Goal: Task Accomplishment & Management: Use online tool/utility

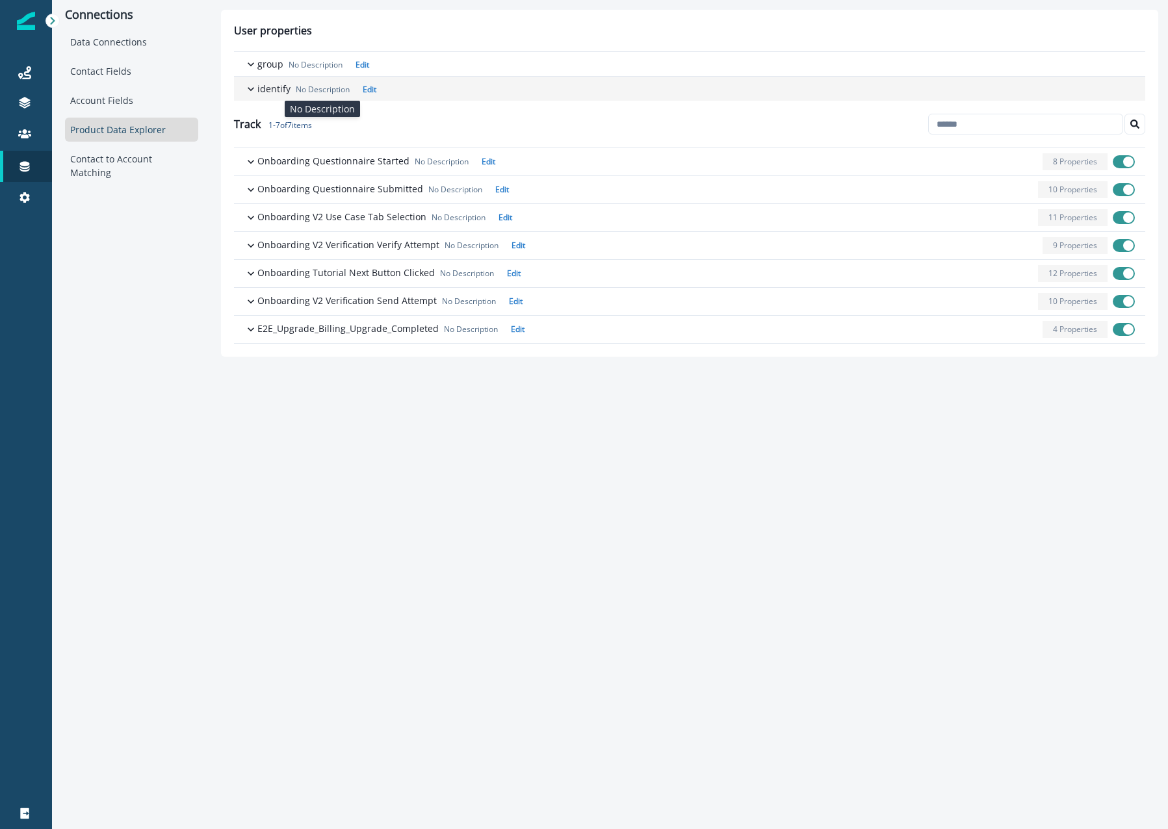
click at [320, 88] on p "No Description" at bounding box center [323, 90] width 54 height 12
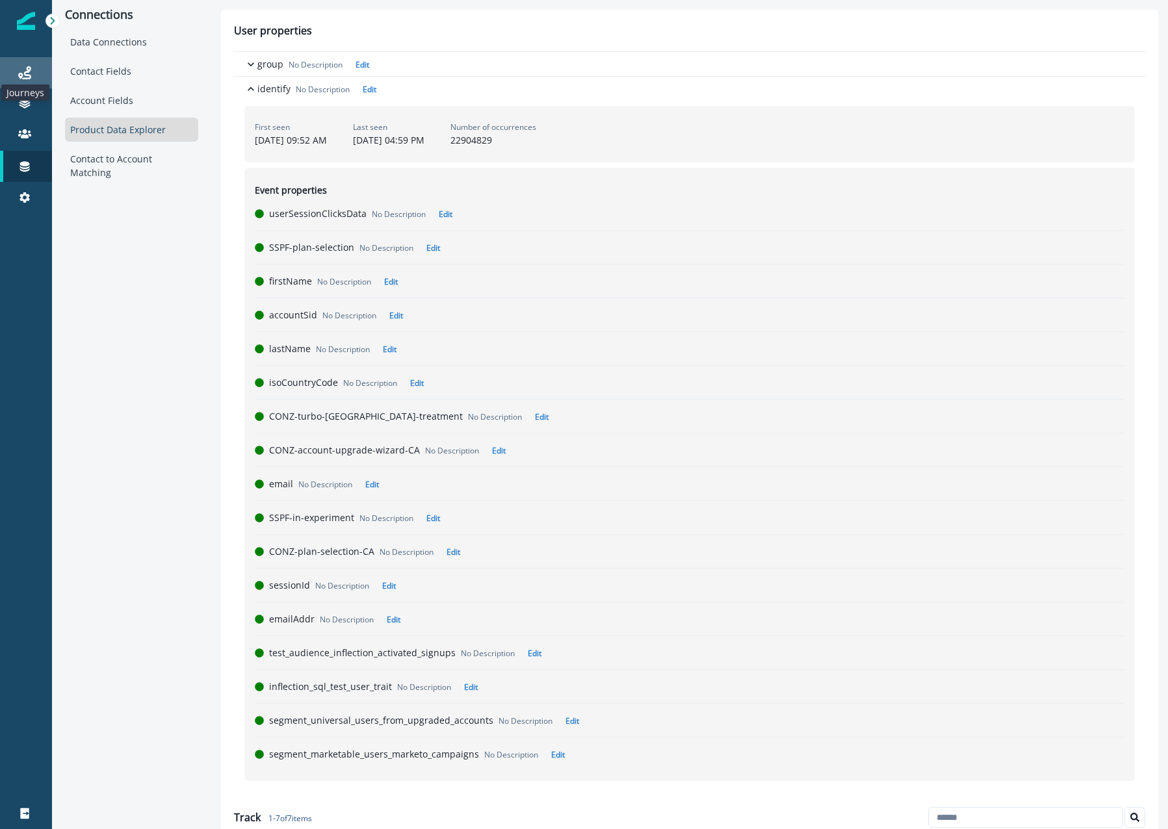
click at [22, 68] on icon at bounding box center [24, 72] width 13 height 13
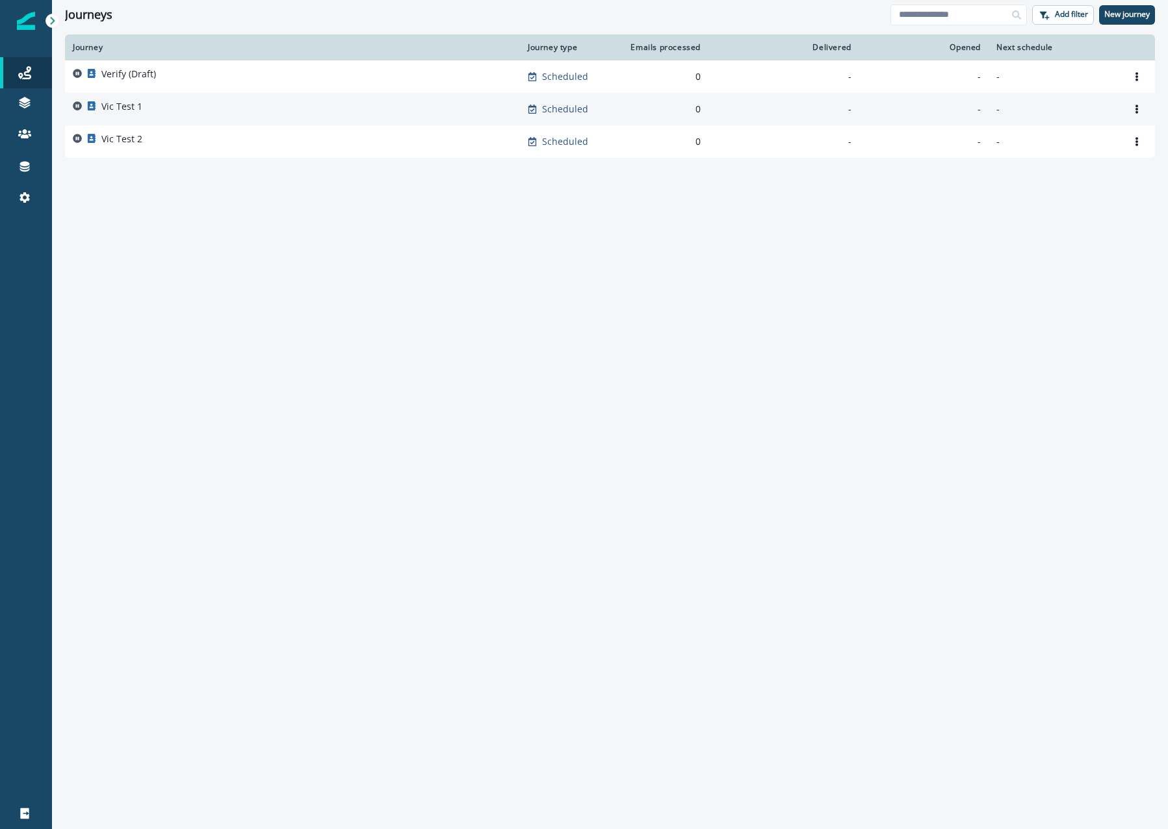
click at [135, 102] on p "Vic Test 1" at bounding box center [121, 106] width 41 height 13
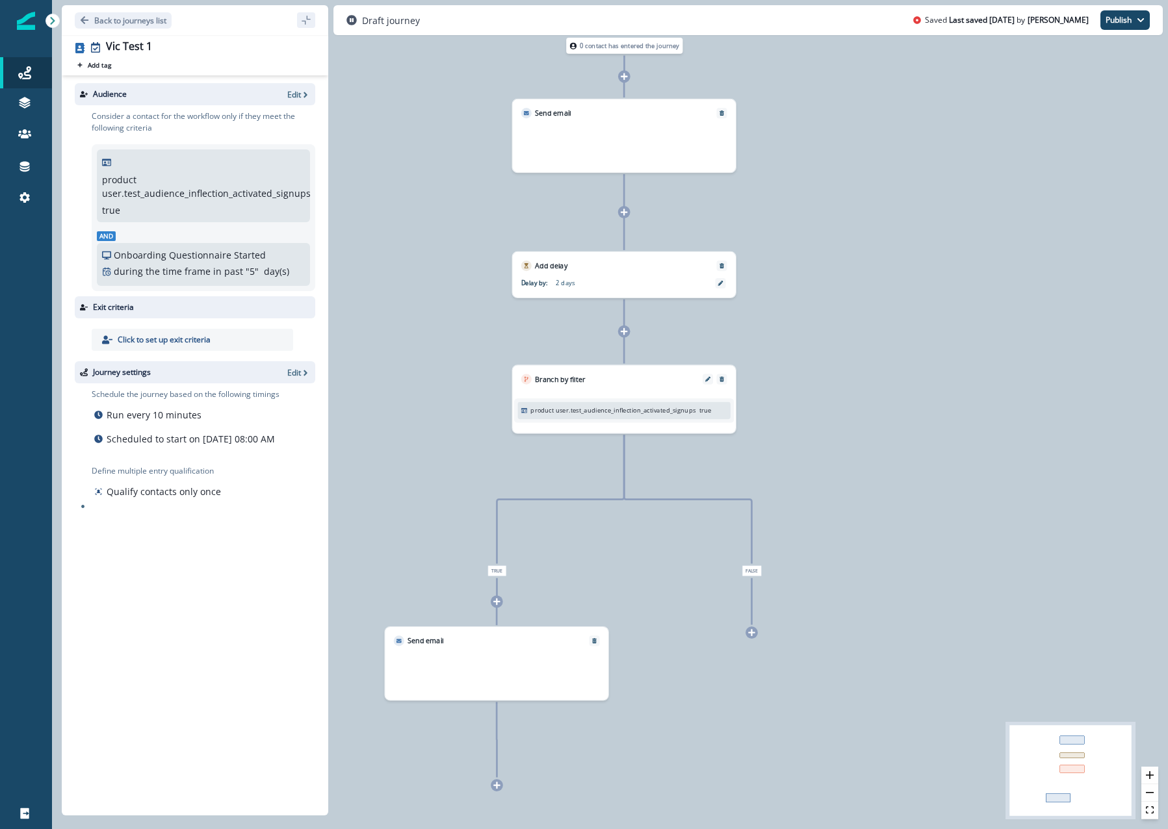
click at [754, 634] on icon at bounding box center [751, 633] width 8 height 8
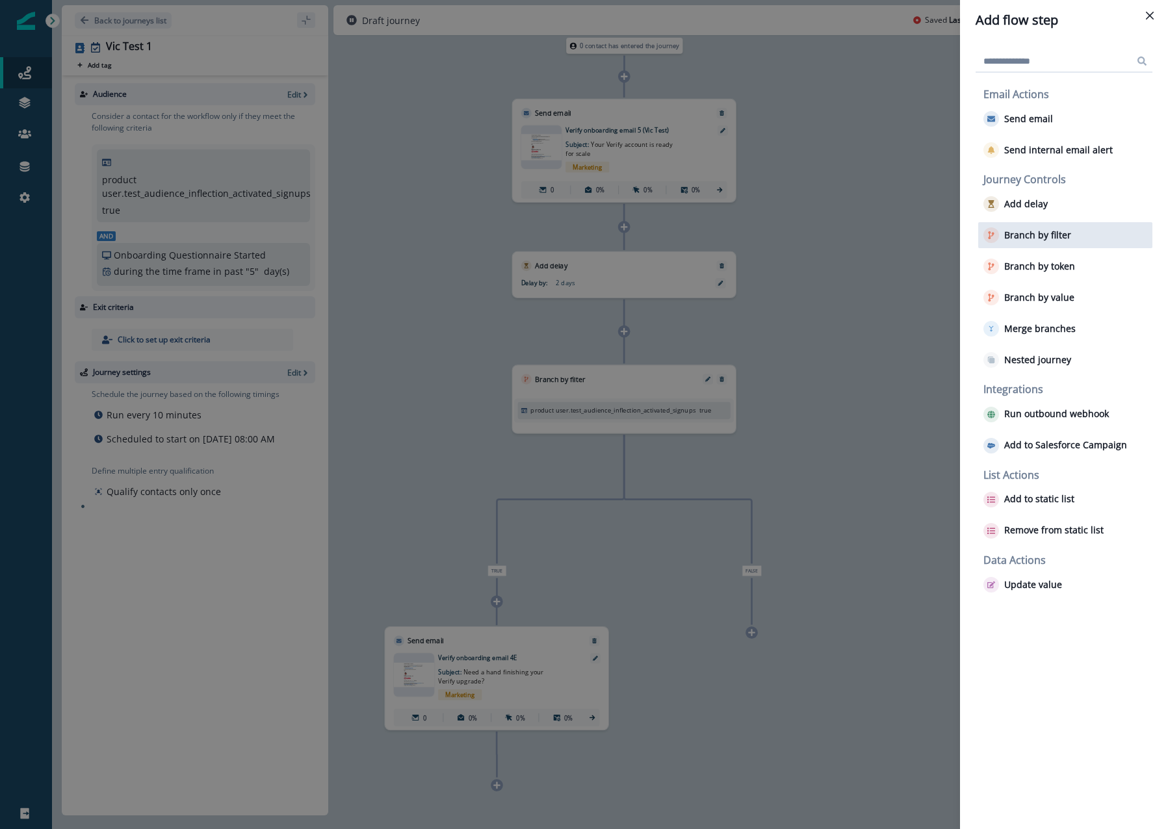
click at [1036, 232] on p "Branch by filter" at bounding box center [1037, 235] width 67 height 11
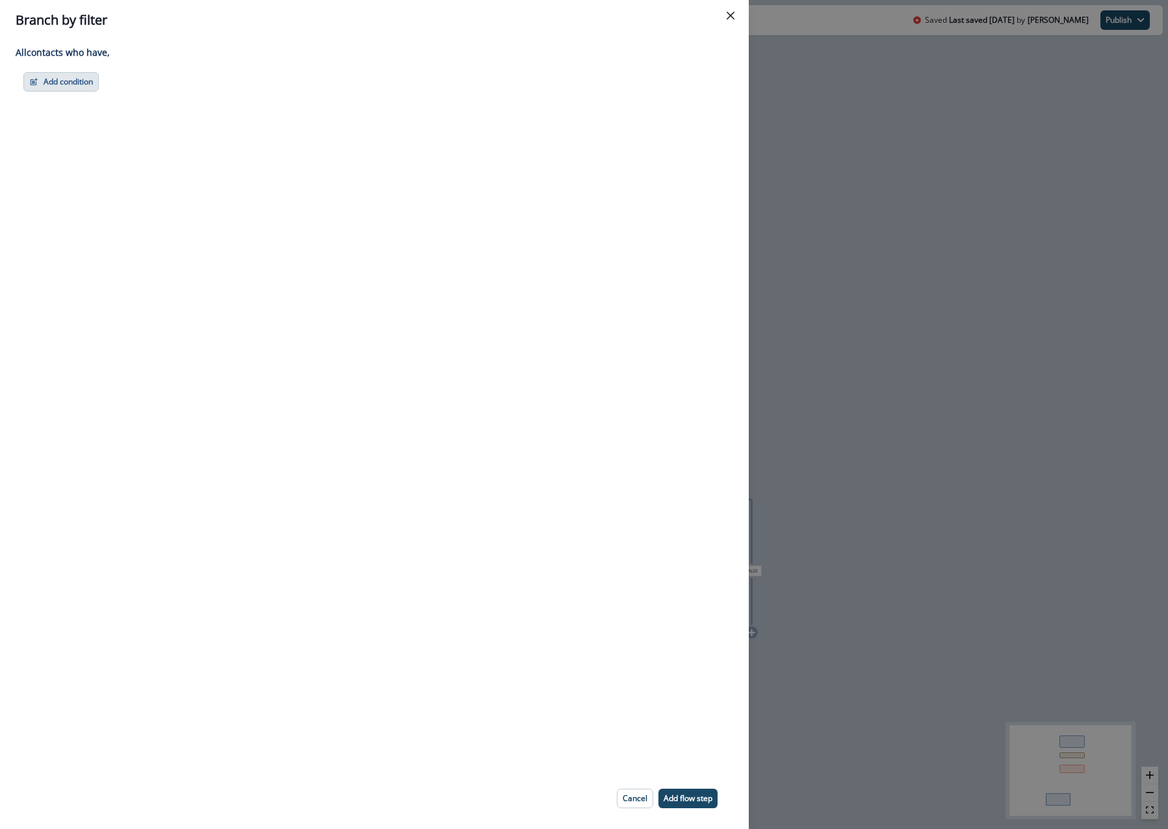
click at [76, 73] on button "Add condition" at bounding box center [60, 81] width 75 height 19
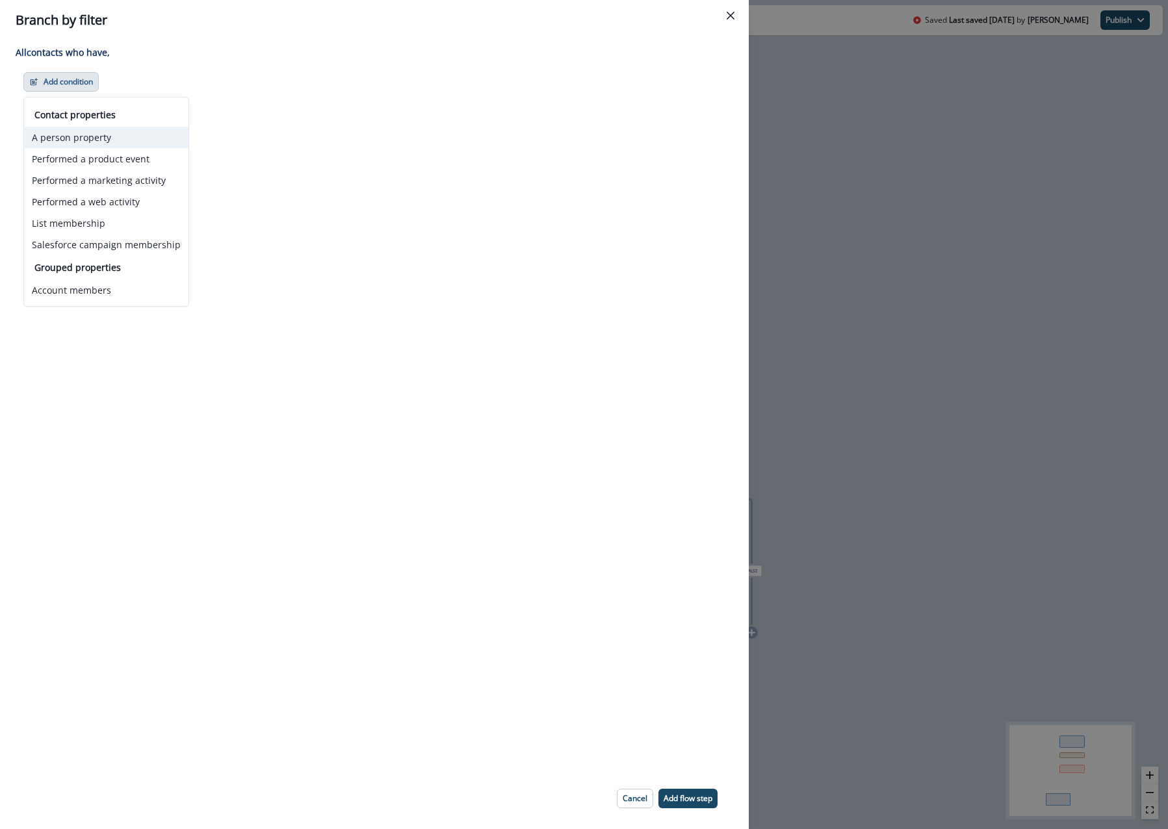
click at [103, 140] on button "A person property" at bounding box center [106, 137] width 164 height 21
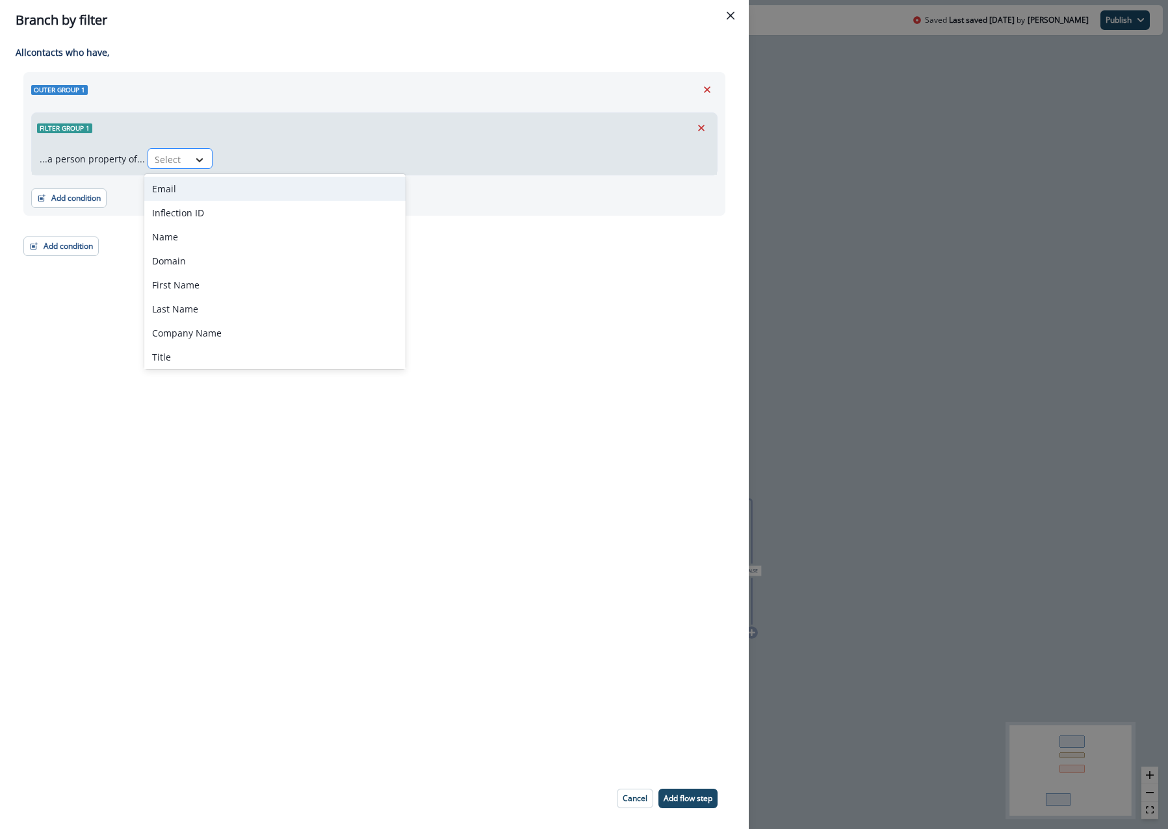
click at [195, 157] on icon at bounding box center [200, 159] width 12 height 13
click at [728, 14] on icon "Close" at bounding box center [730, 16] width 8 height 8
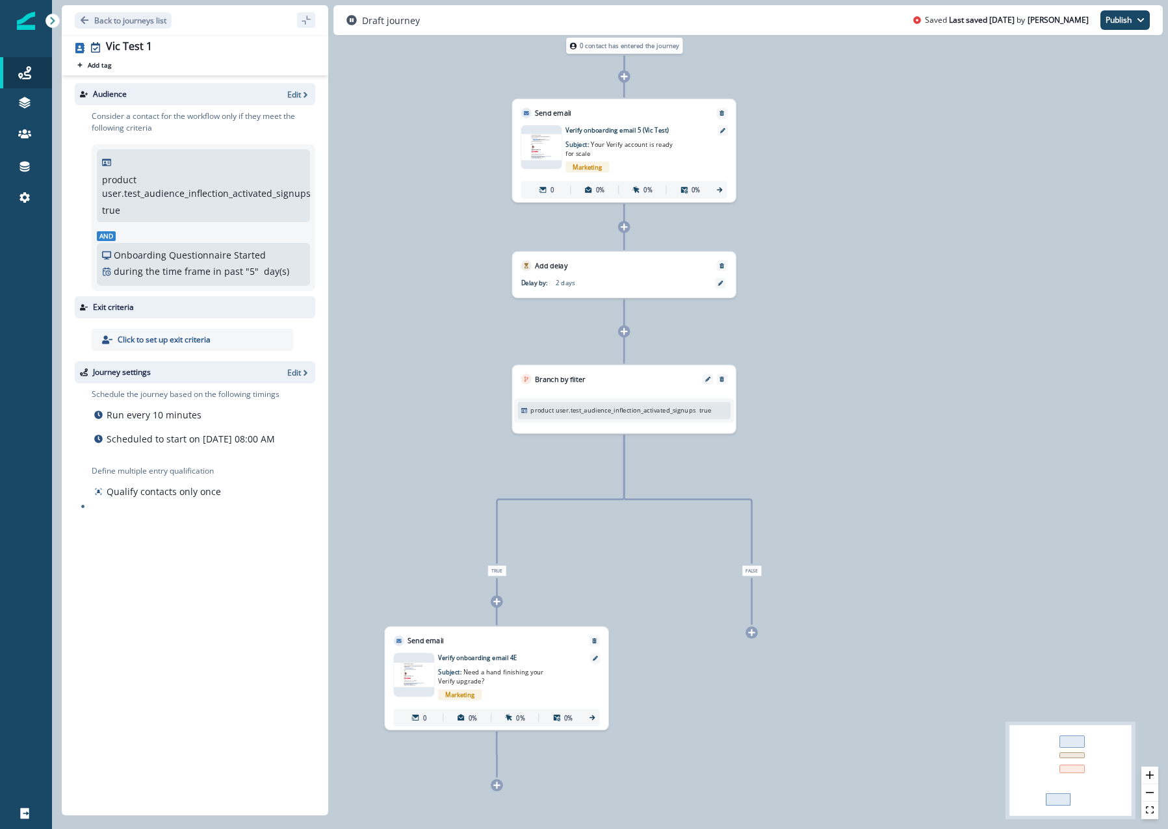
click at [749, 632] on icon at bounding box center [751, 633] width 8 height 8
click at [751, 626] on div at bounding box center [751, 632] width 12 height 12
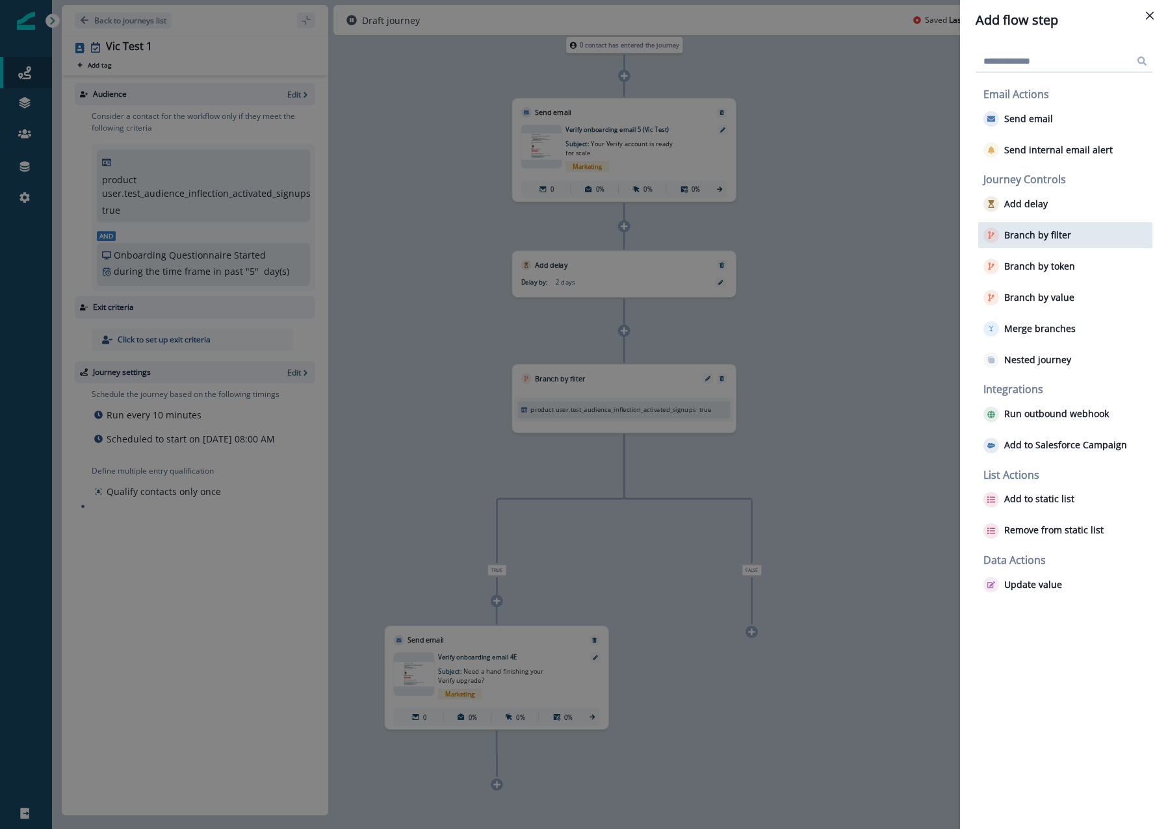
click at [1037, 240] on p "Branch by filter" at bounding box center [1037, 235] width 67 height 11
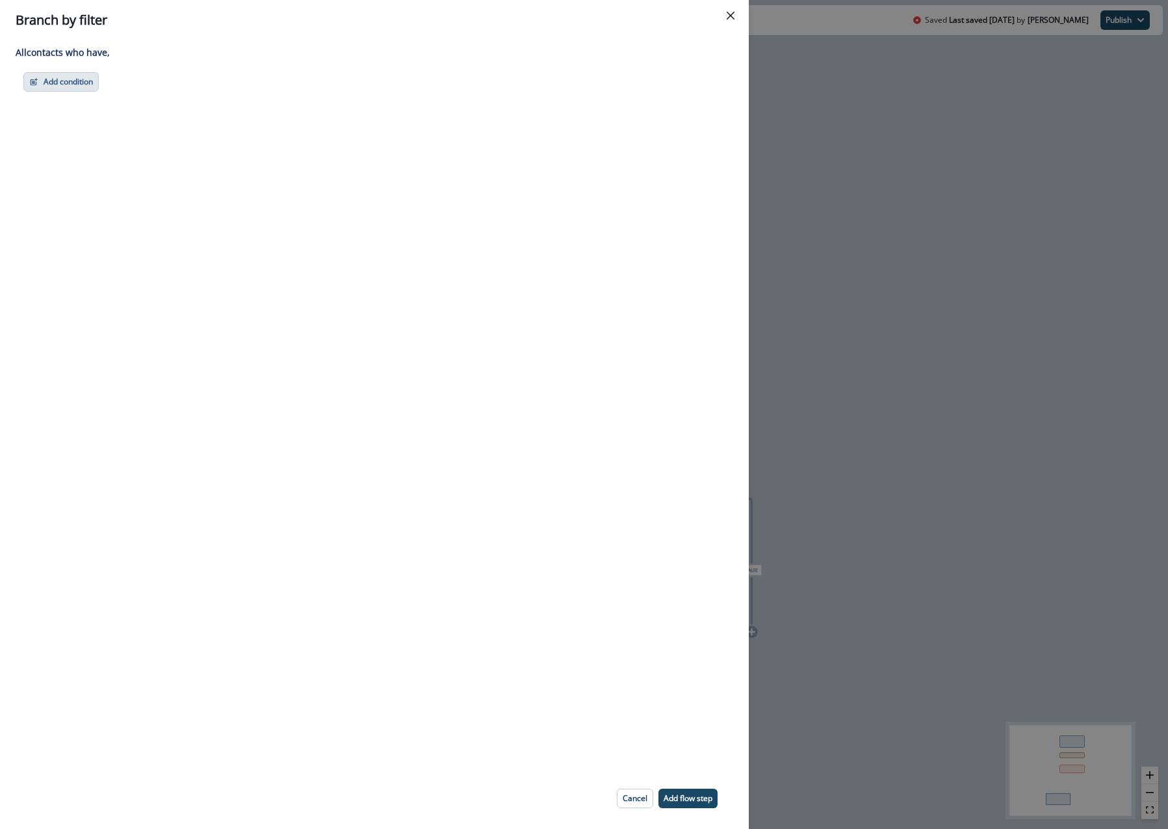
click at [80, 76] on button "Add condition" at bounding box center [60, 81] width 75 height 19
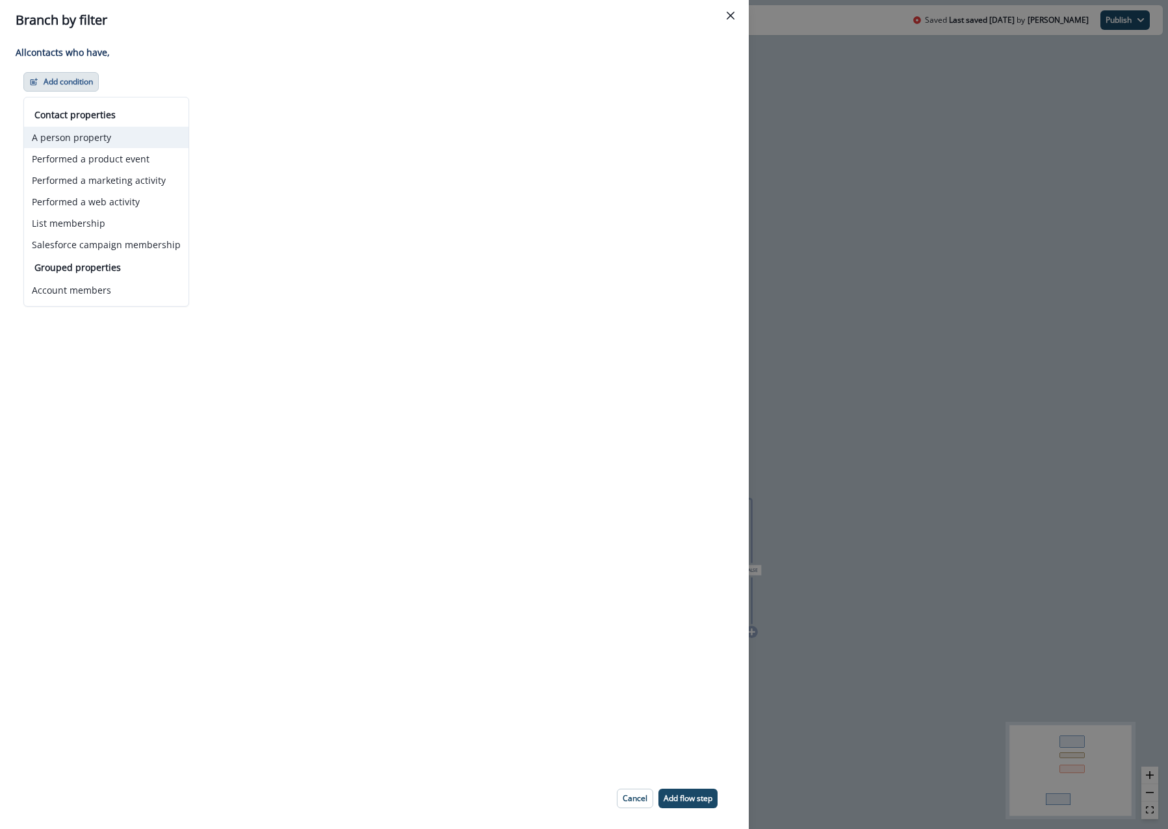
click at [117, 140] on button "A person property" at bounding box center [106, 137] width 164 height 21
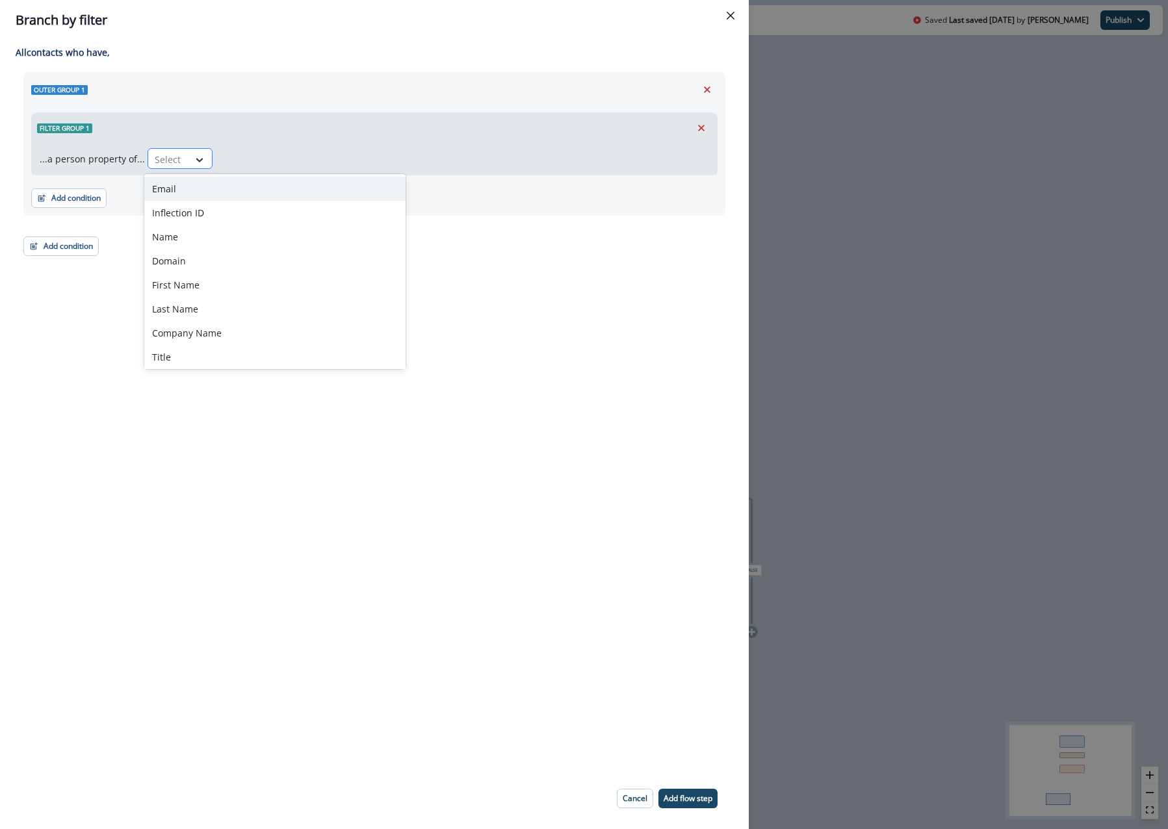
click at [196, 153] on icon at bounding box center [200, 159] width 12 height 13
click at [731, 8] on button "Close" at bounding box center [730, 15] width 21 height 21
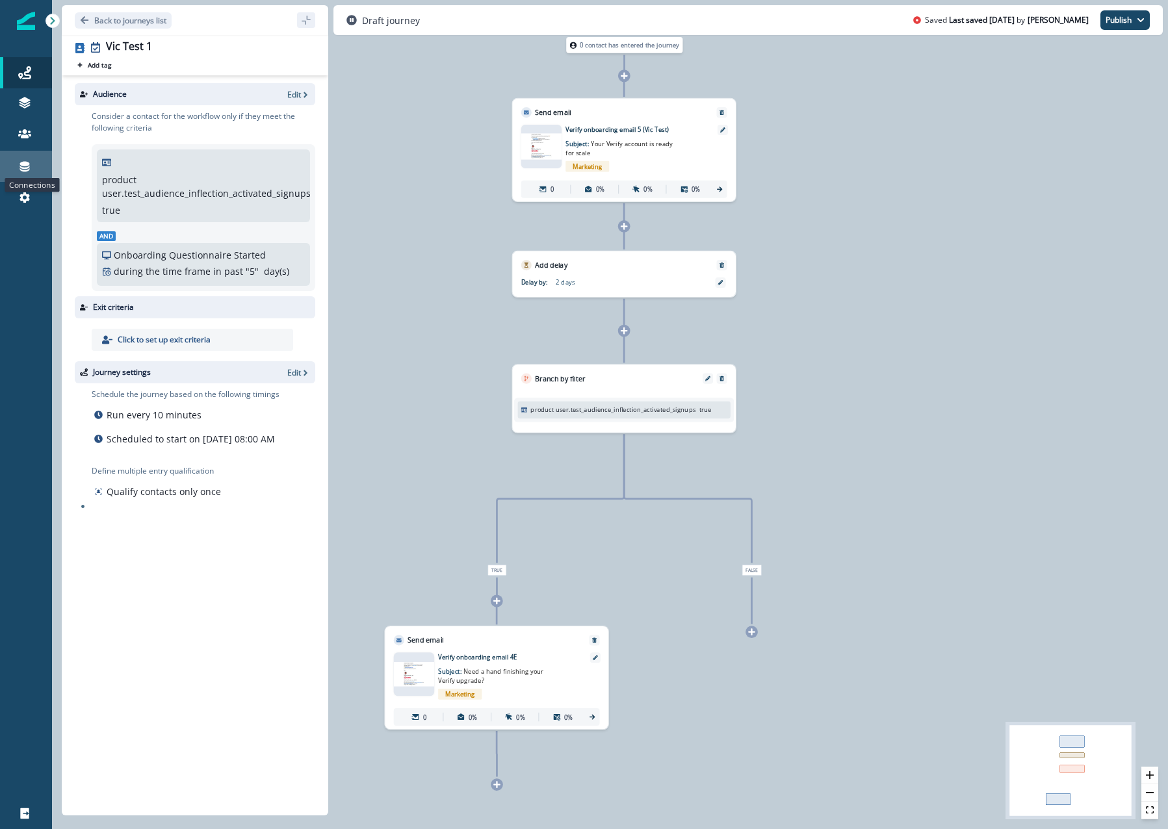
click at [24, 171] on icon at bounding box center [25, 167] width 10 height 10
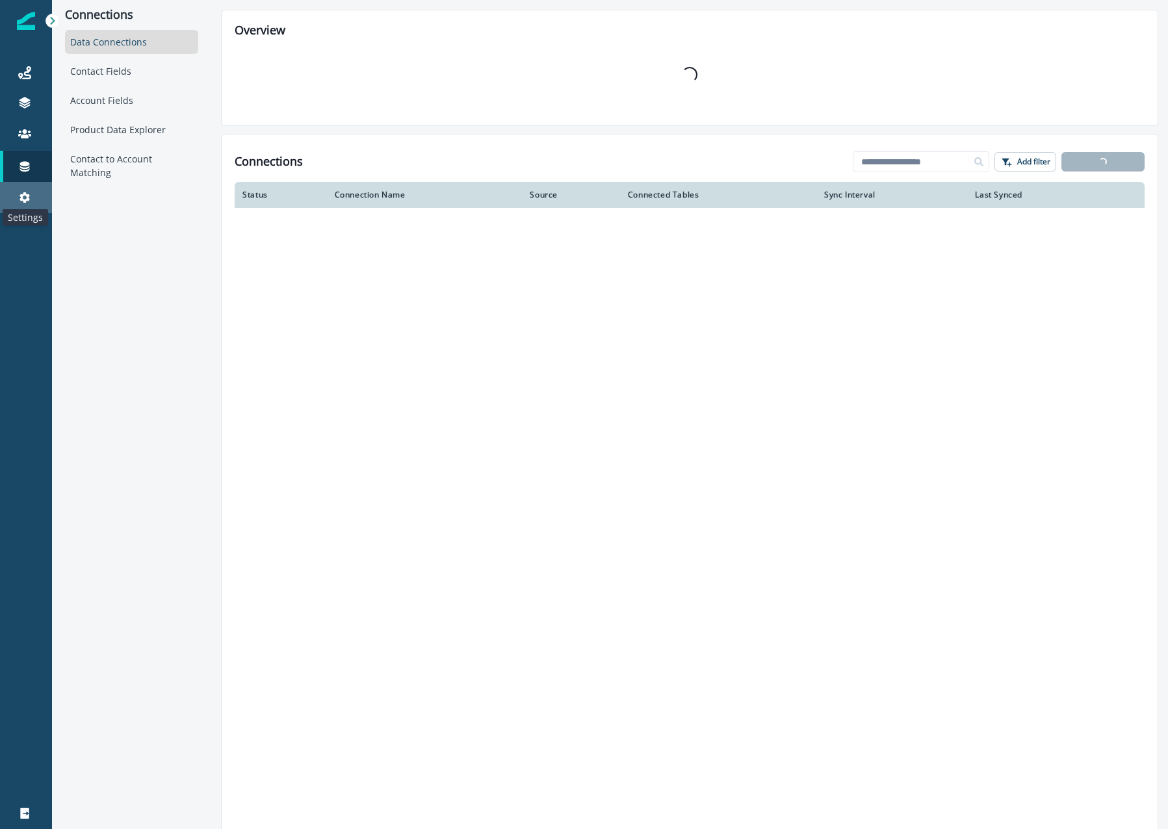
click at [22, 196] on icon at bounding box center [24, 197] width 10 height 10
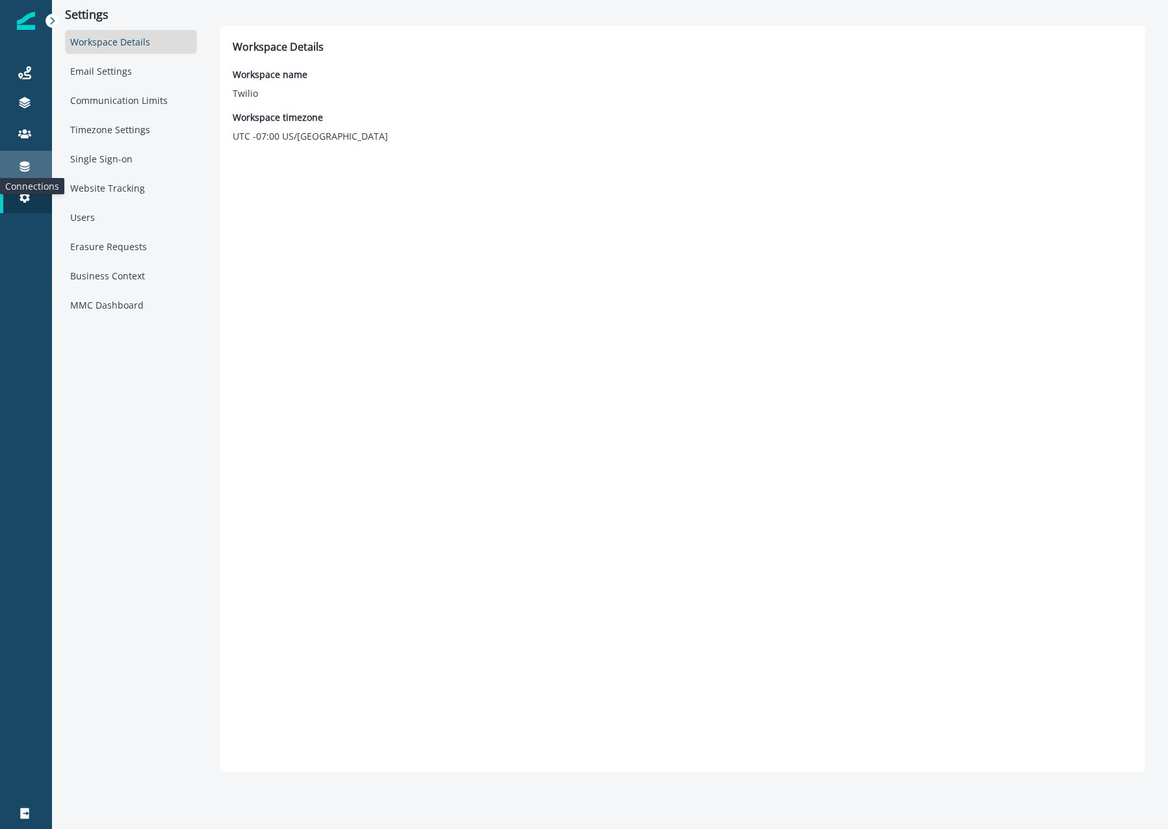
click at [25, 169] on icon at bounding box center [24, 166] width 13 height 13
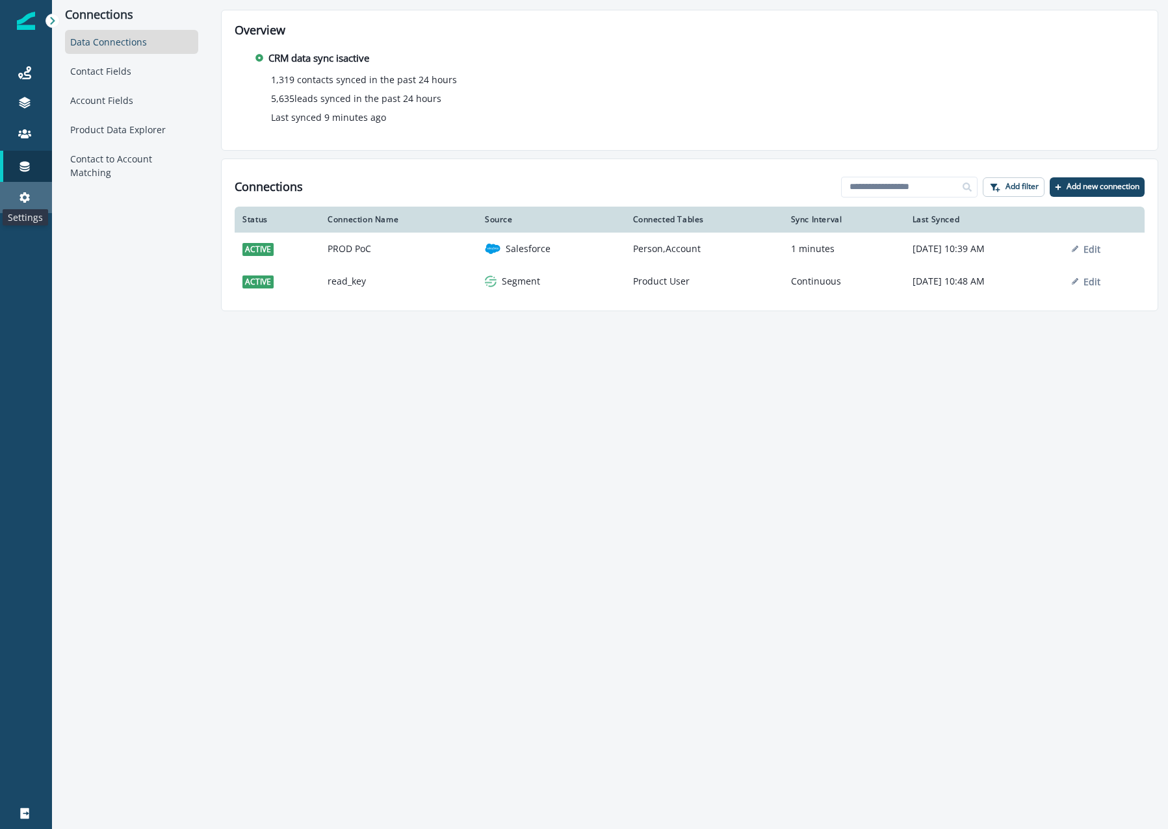
click at [23, 201] on icon at bounding box center [24, 197] width 13 height 13
